Goal: Task Accomplishment & Management: Complete application form

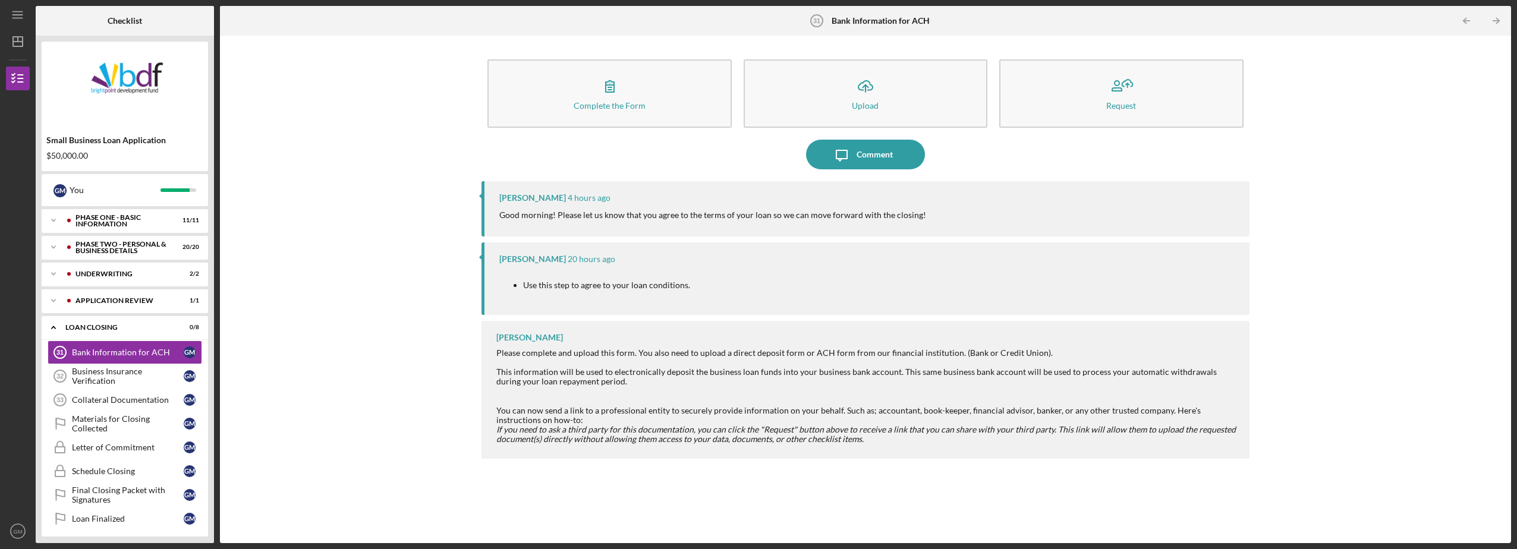
click at [595, 288] on p "Use this step to agree to your loan conditions." at bounding box center [606, 285] width 167 height 13
click at [883, 164] on div "Comment" at bounding box center [874, 155] width 36 height 30
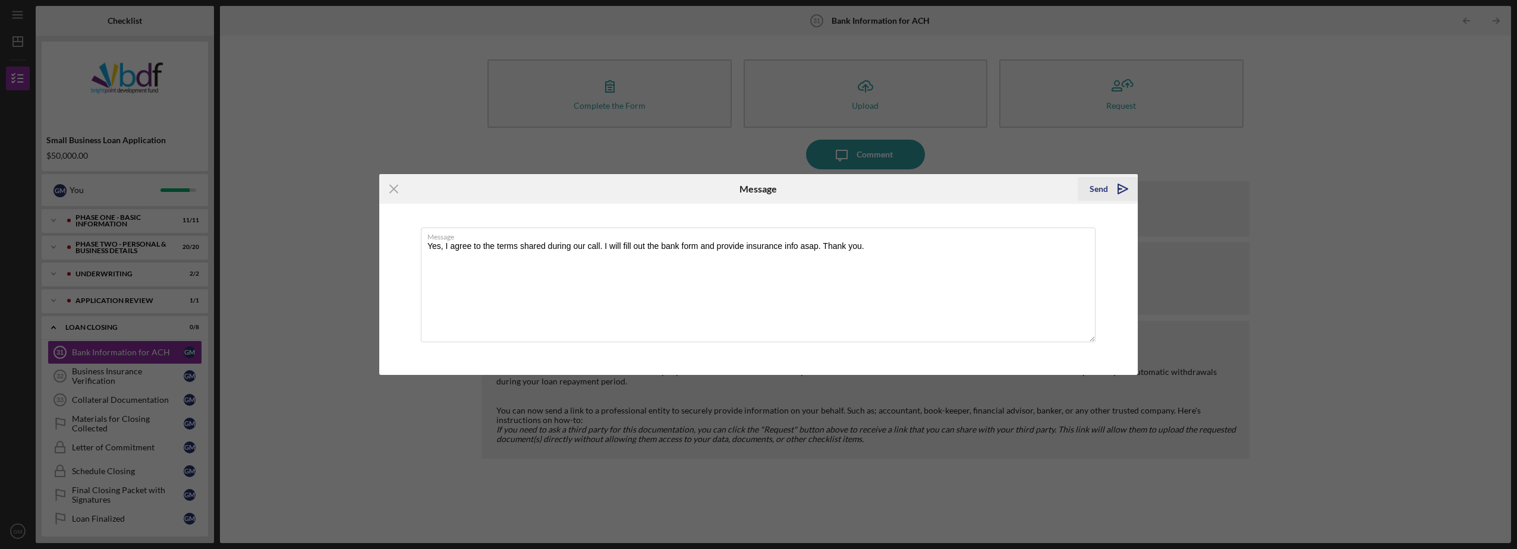
type textarea "Yes, I agree to the terms shared during our call. I will fill out the bank form…"
click at [1101, 188] on div "Send" at bounding box center [1098, 189] width 18 height 24
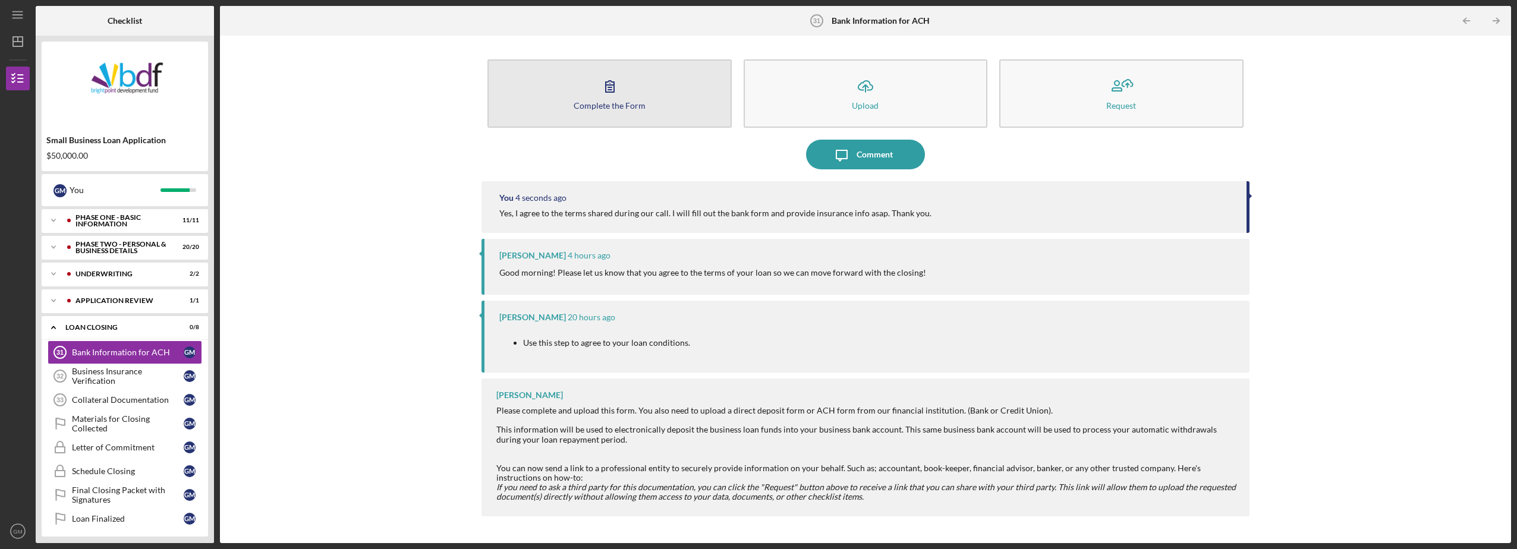
click at [573, 85] on button "Complete the Form Form" at bounding box center [609, 93] width 244 height 68
click at [608, 100] on button "Complete the Form Form" at bounding box center [609, 93] width 244 height 68
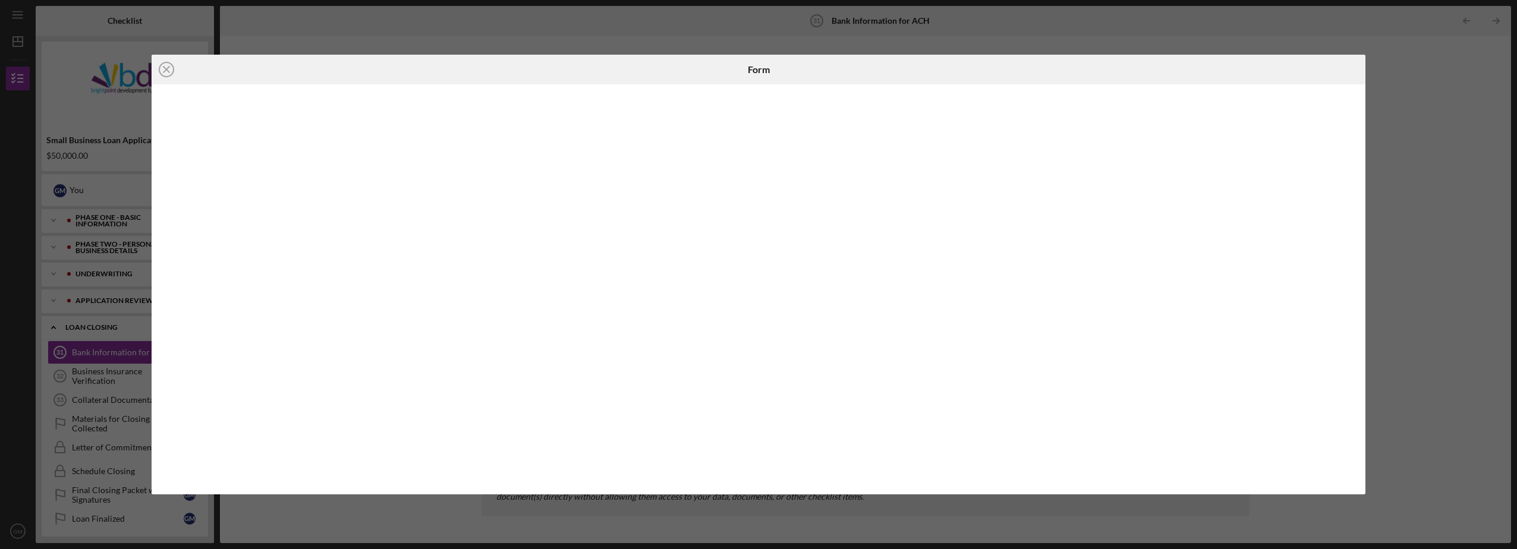
click at [1406, 194] on div "Icon/Close Form" at bounding box center [758, 274] width 1517 height 549
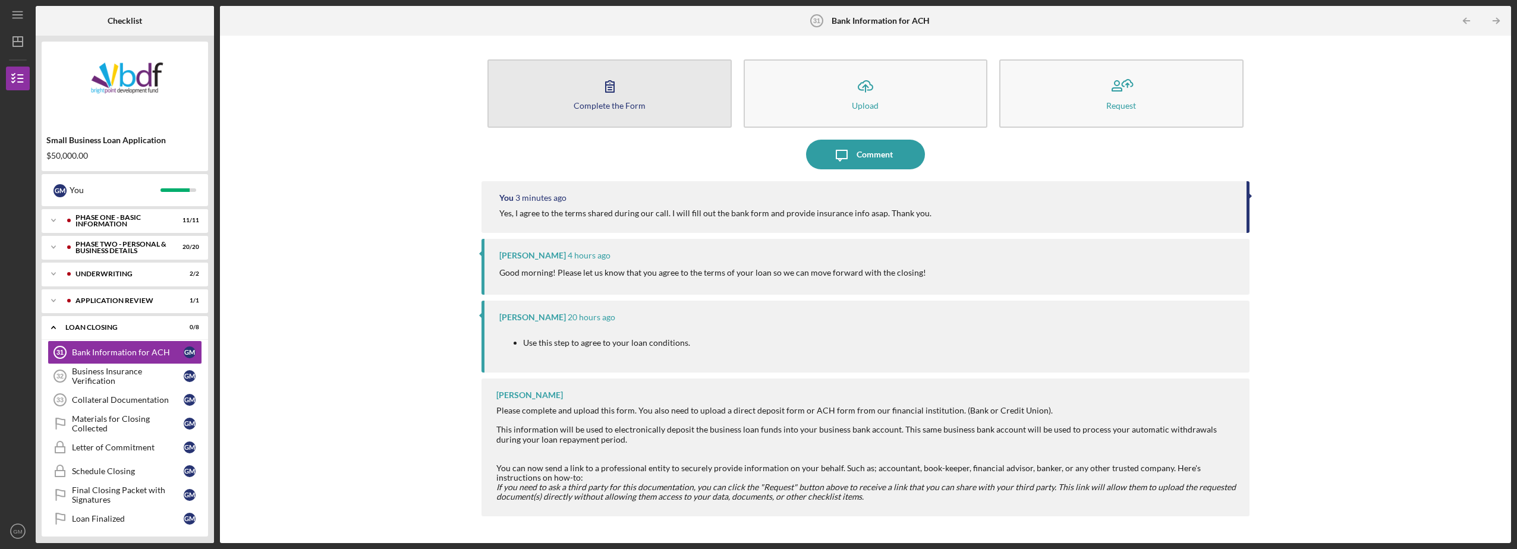
click at [604, 103] on div "Complete the Form" at bounding box center [609, 105] width 72 height 9
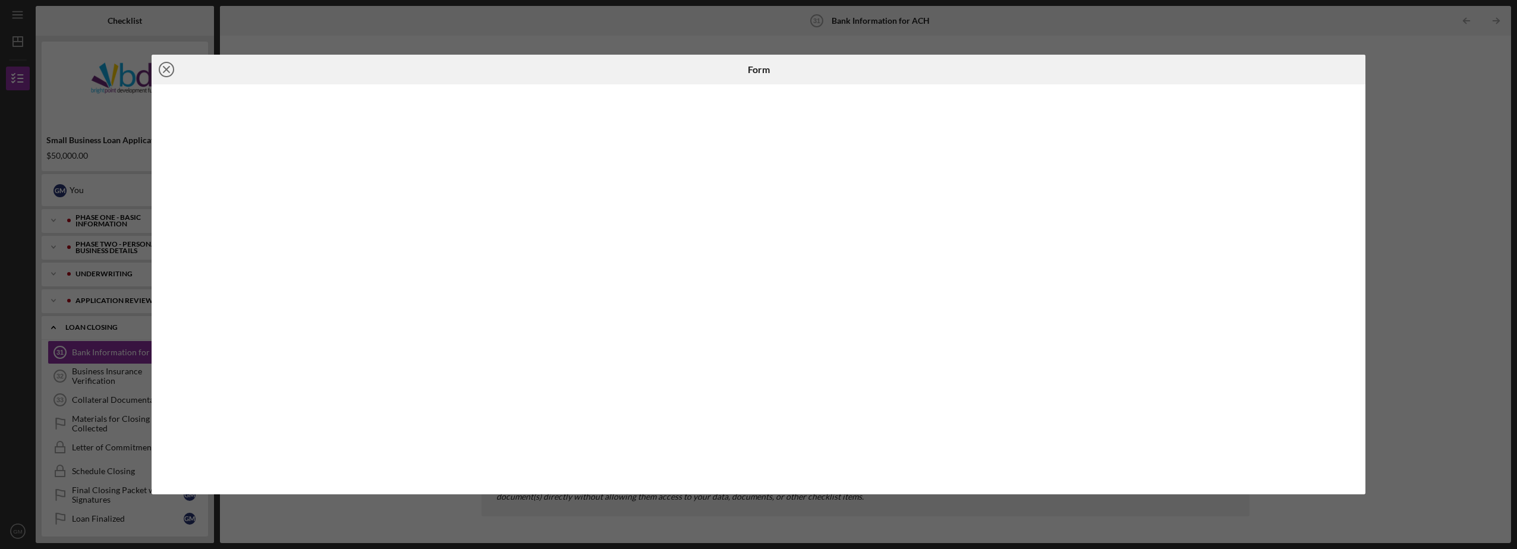
click at [168, 66] on icon "Icon/Close" at bounding box center [167, 70] width 30 height 30
